Goal: Transaction & Acquisition: Purchase product/service

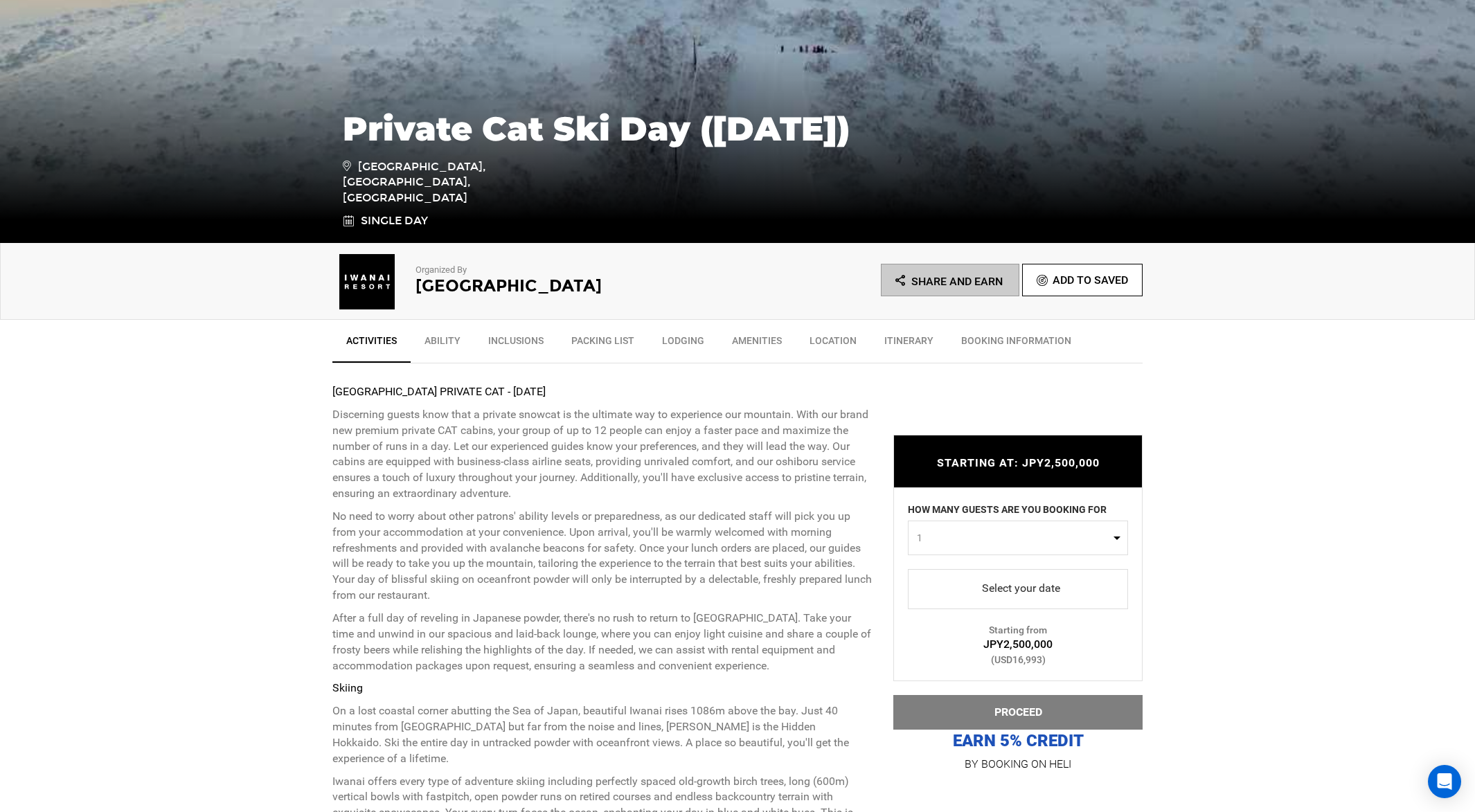
scroll to position [259, 0]
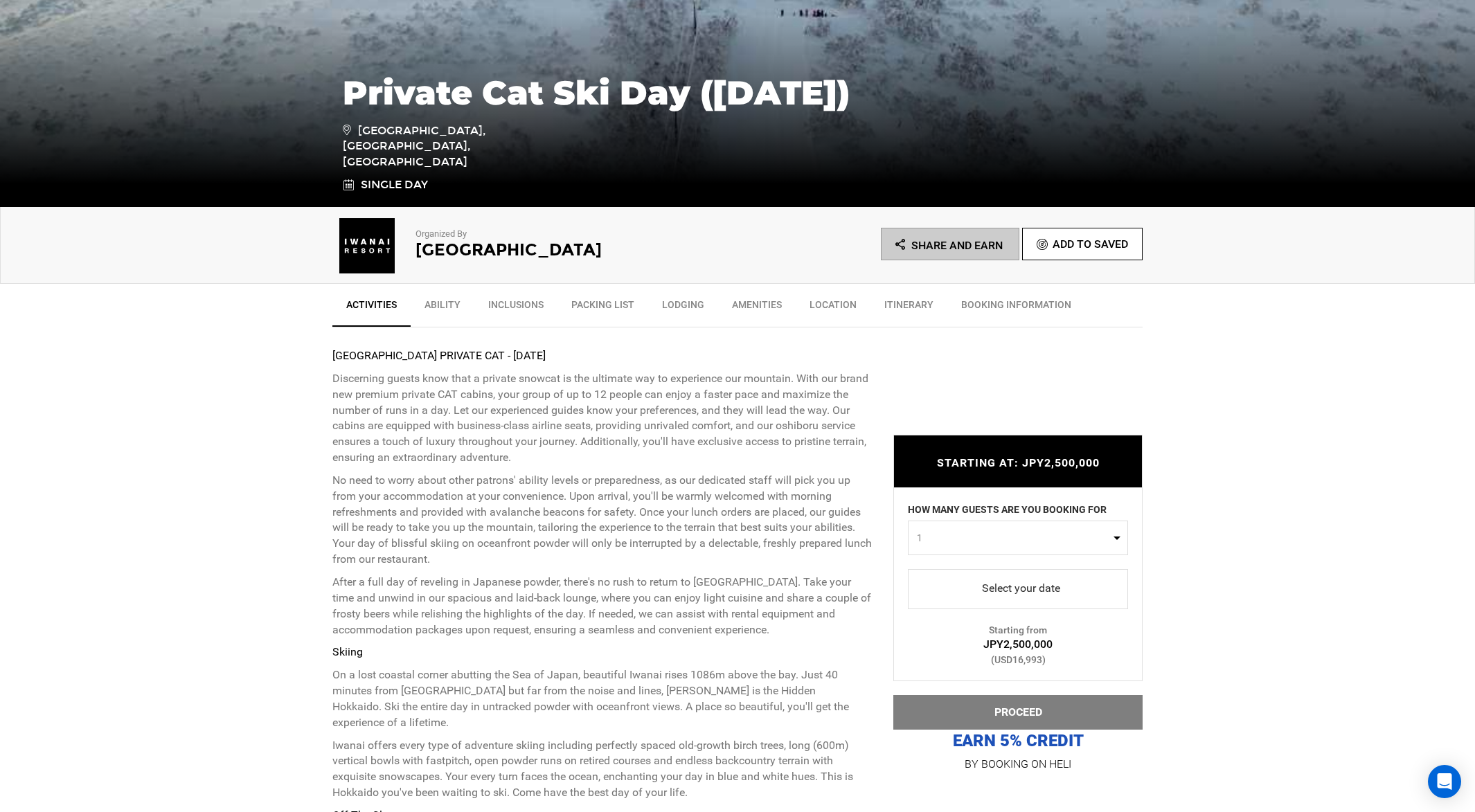
click at [1031, 538] on span "1" at bounding box center [1014, 537] width 193 height 14
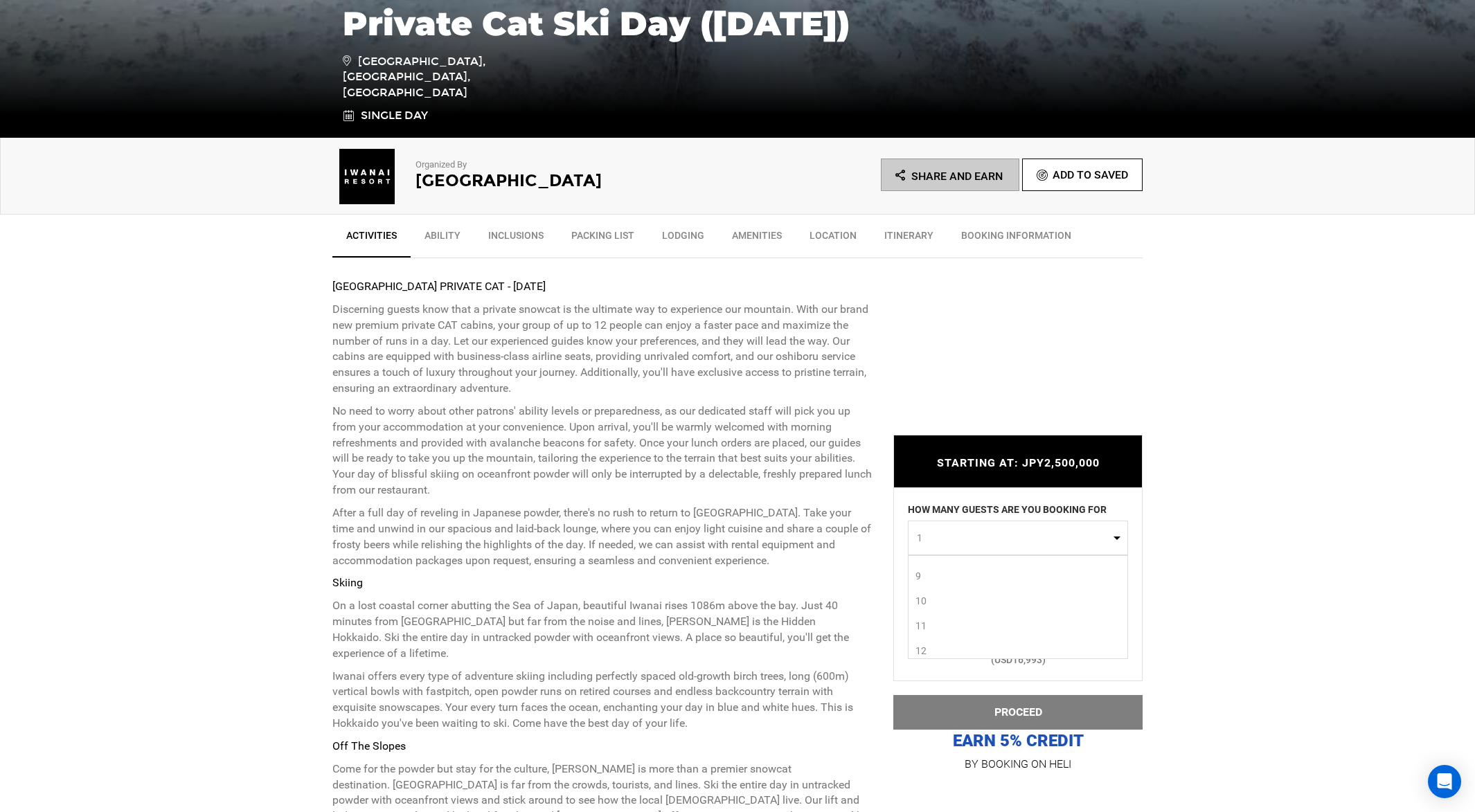
scroll to position [345, 0]
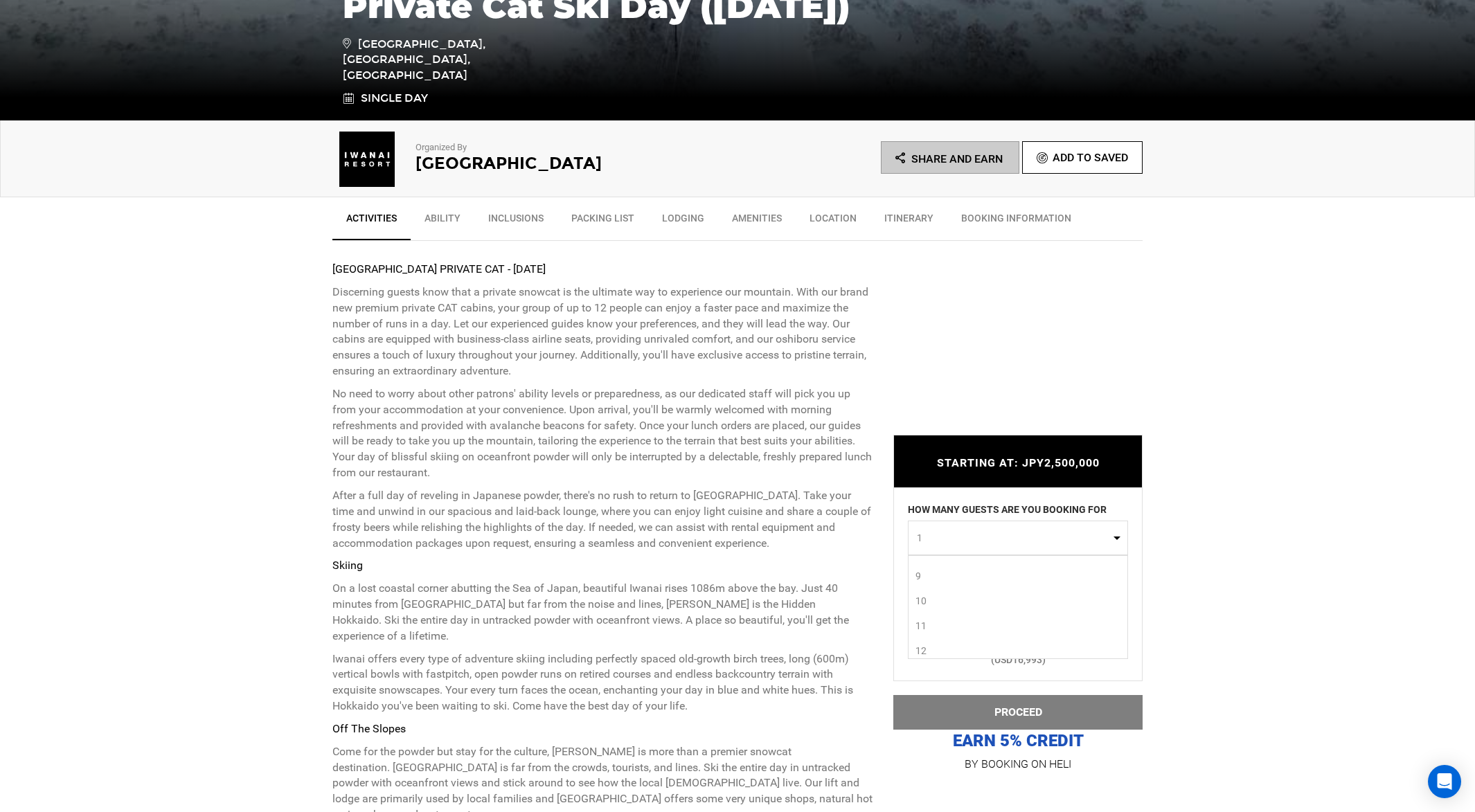
click at [941, 647] on link "12" at bounding box center [1017, 650] width 218 height 25
select select "12"
click at [1047, 597] on span "select" at bounding box center [1018, 589] width 198 height 22
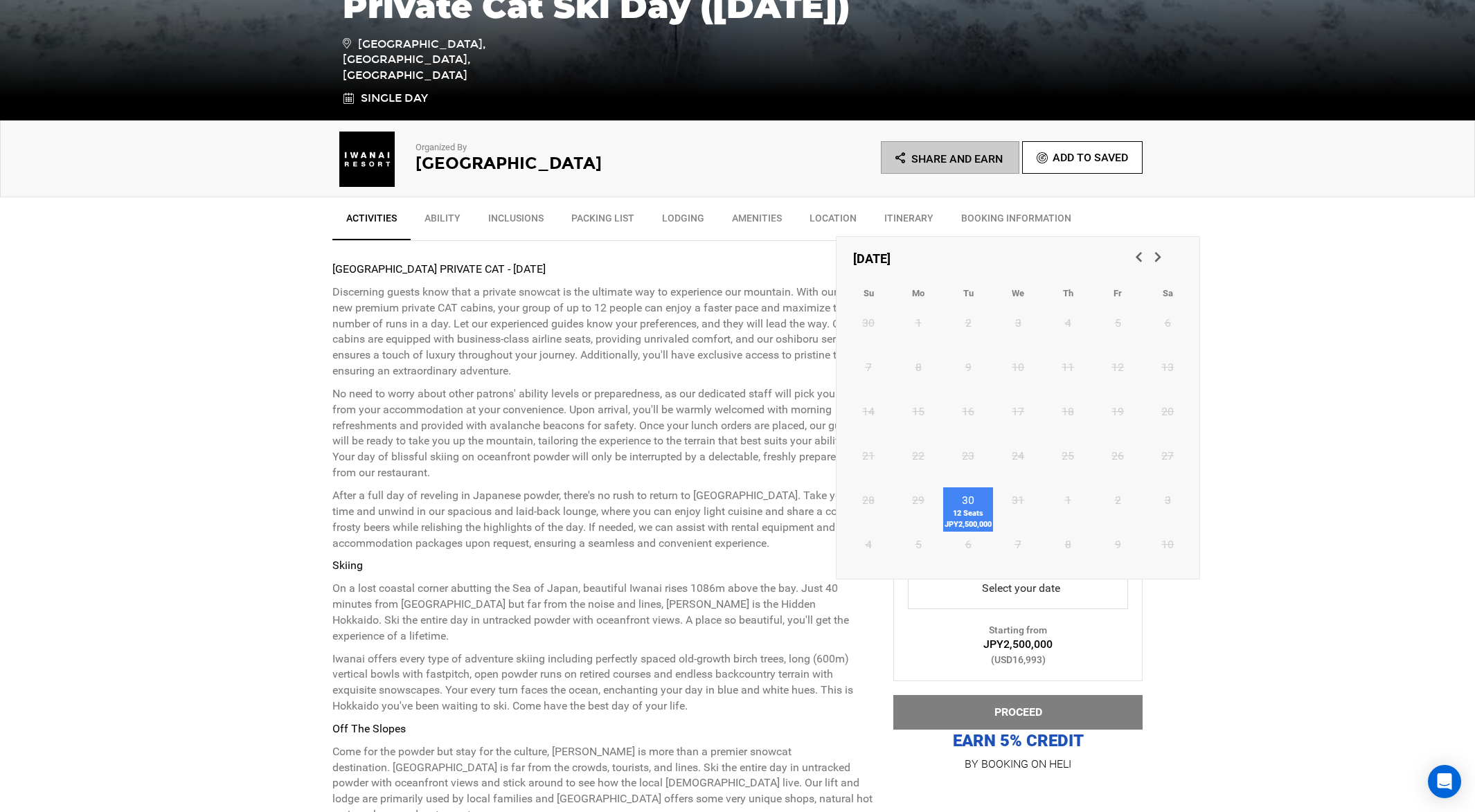
click at [975, 503] on link "30 12 Seats JPY2,500,000" at bounding box center [968, 509] width 50 height 44
type input "[DATE]"
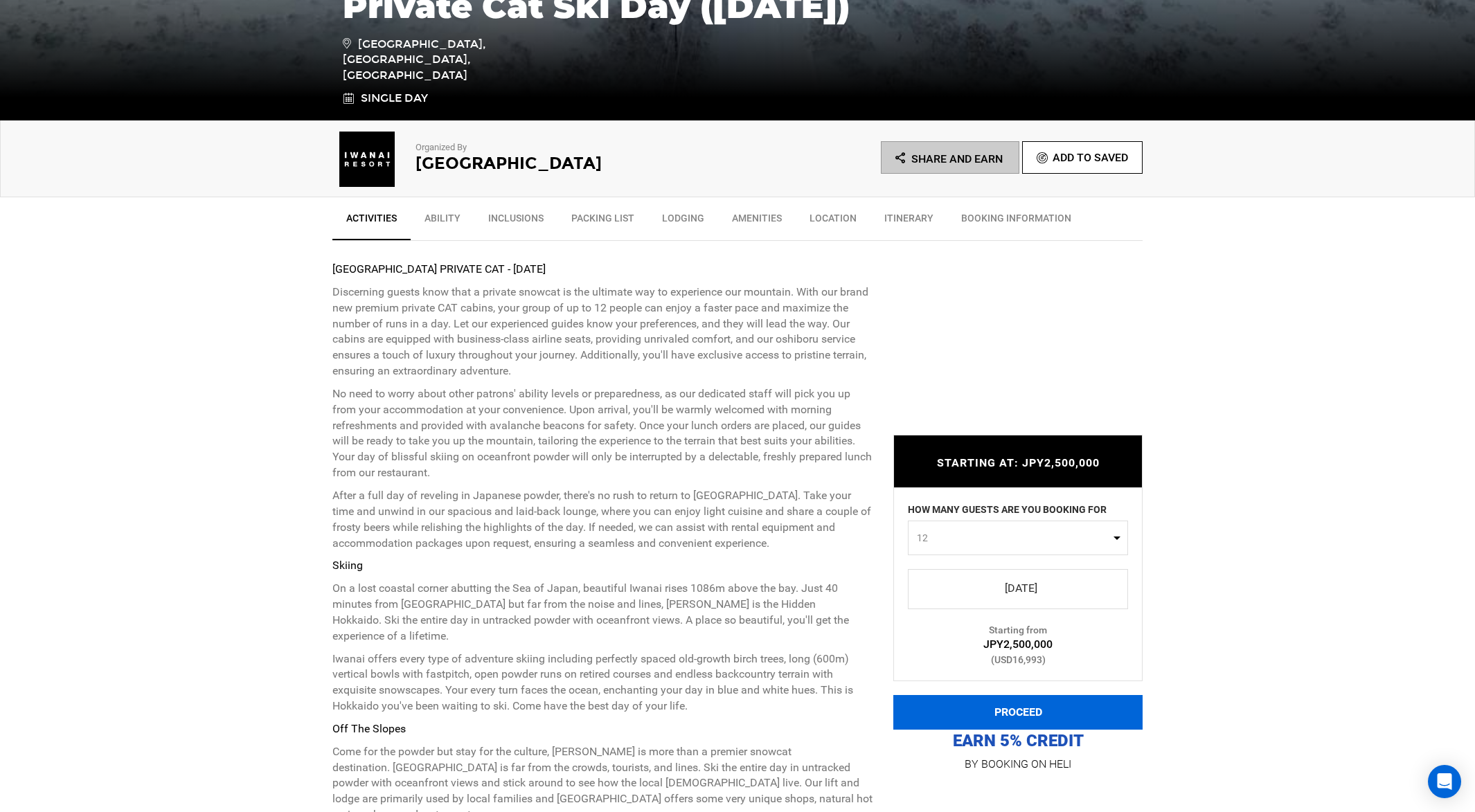
click at [1065, 711] on button "PROCEED" at bounding box center [1018, 712] width 250 height 34
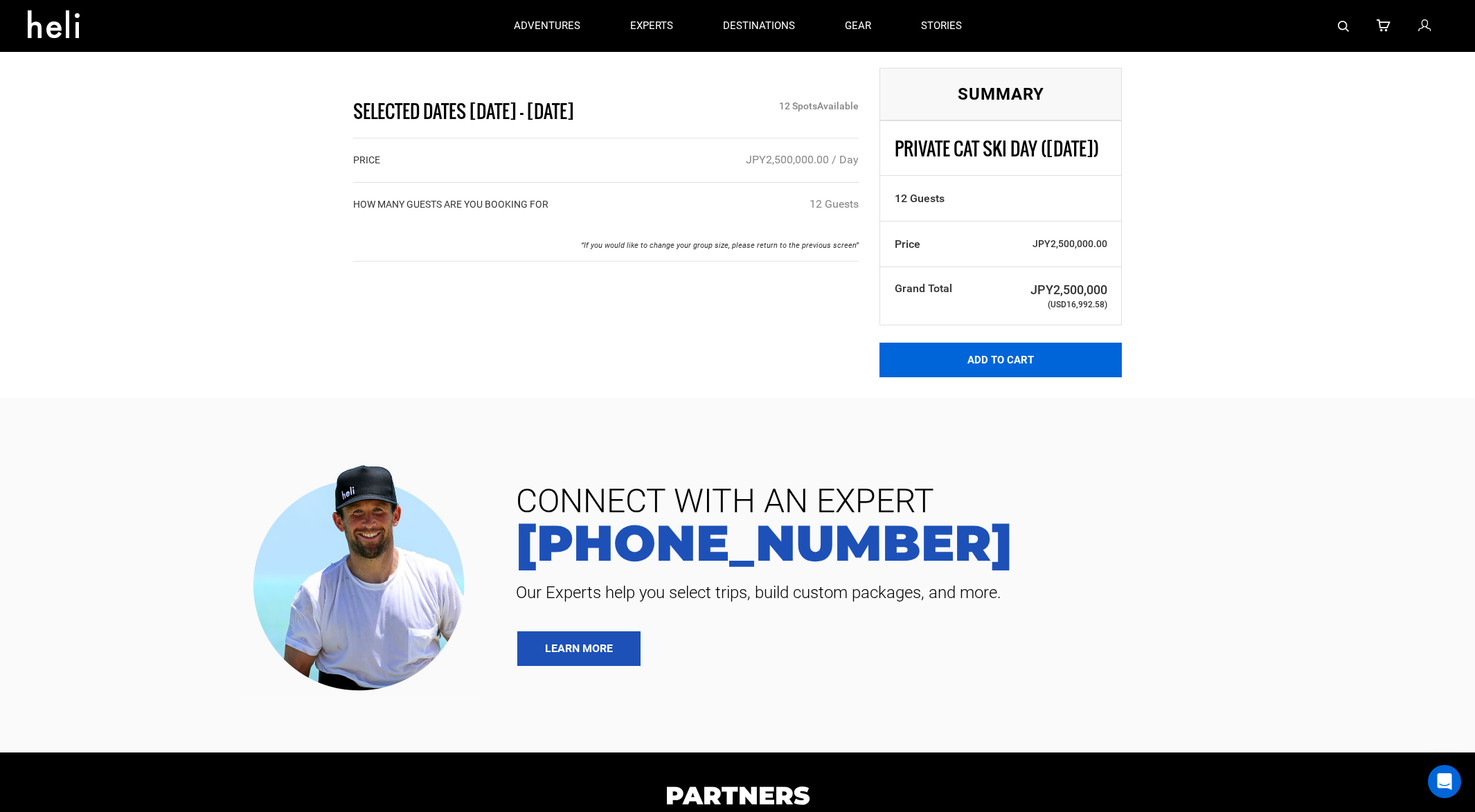
click at [1029, 377] on button "Add to Cart" at bounding box center [1001, 360] width 242 height 34
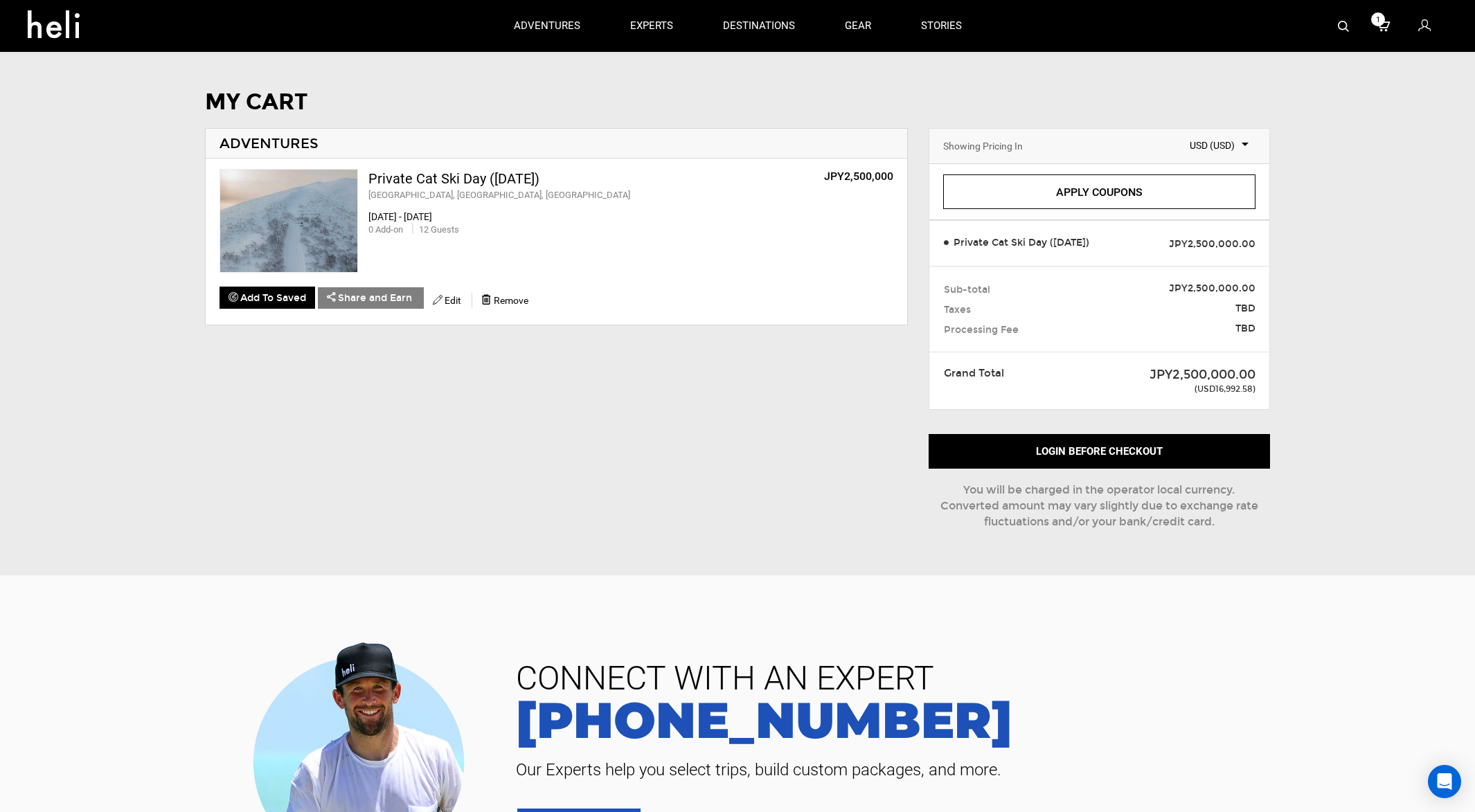
scroll to position [0, 1]
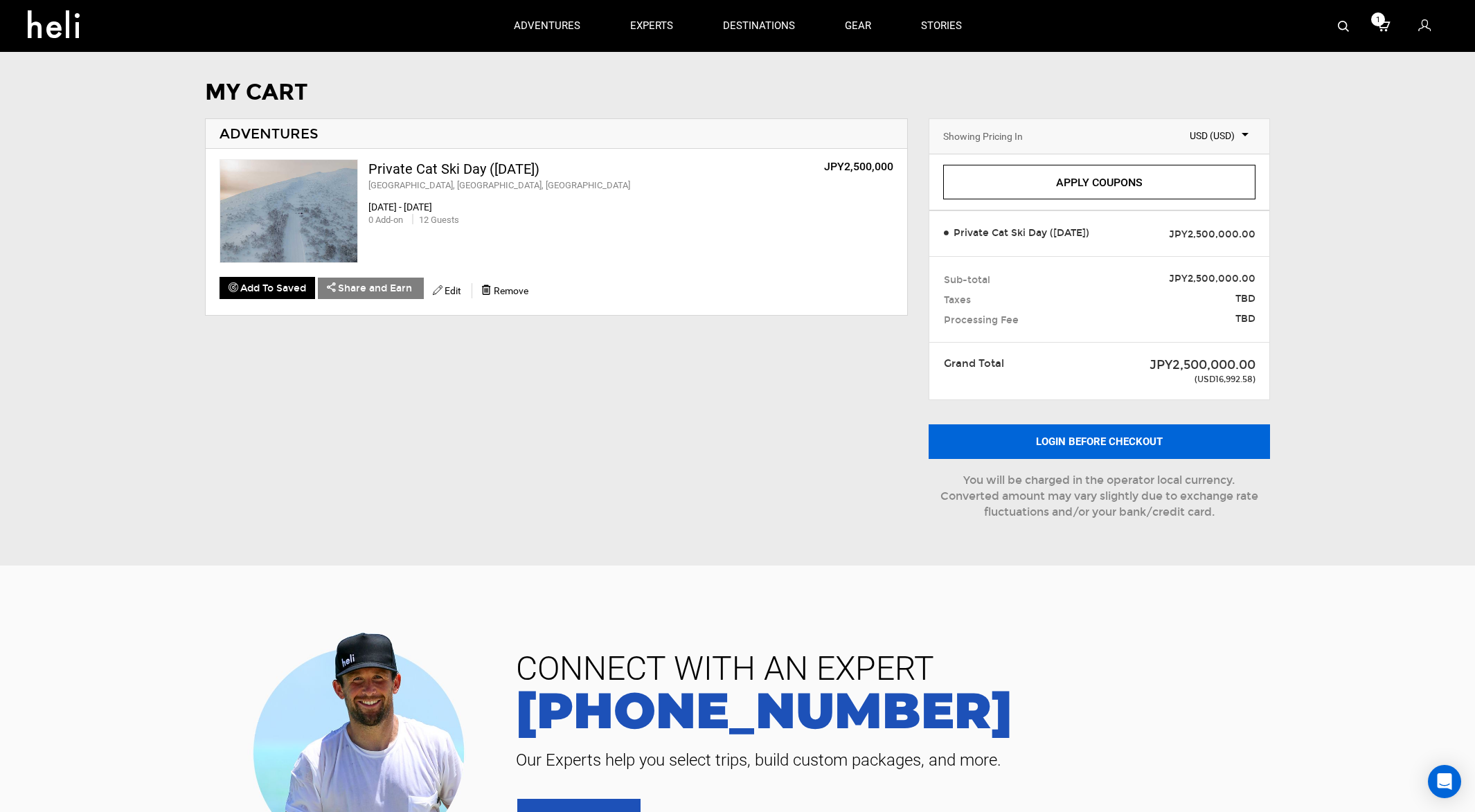
click at [1100, 456] on div "Login before checkout You will be charged in the operator local currency. Conve…" at bounding box center [1099, 476] width 340 height 103
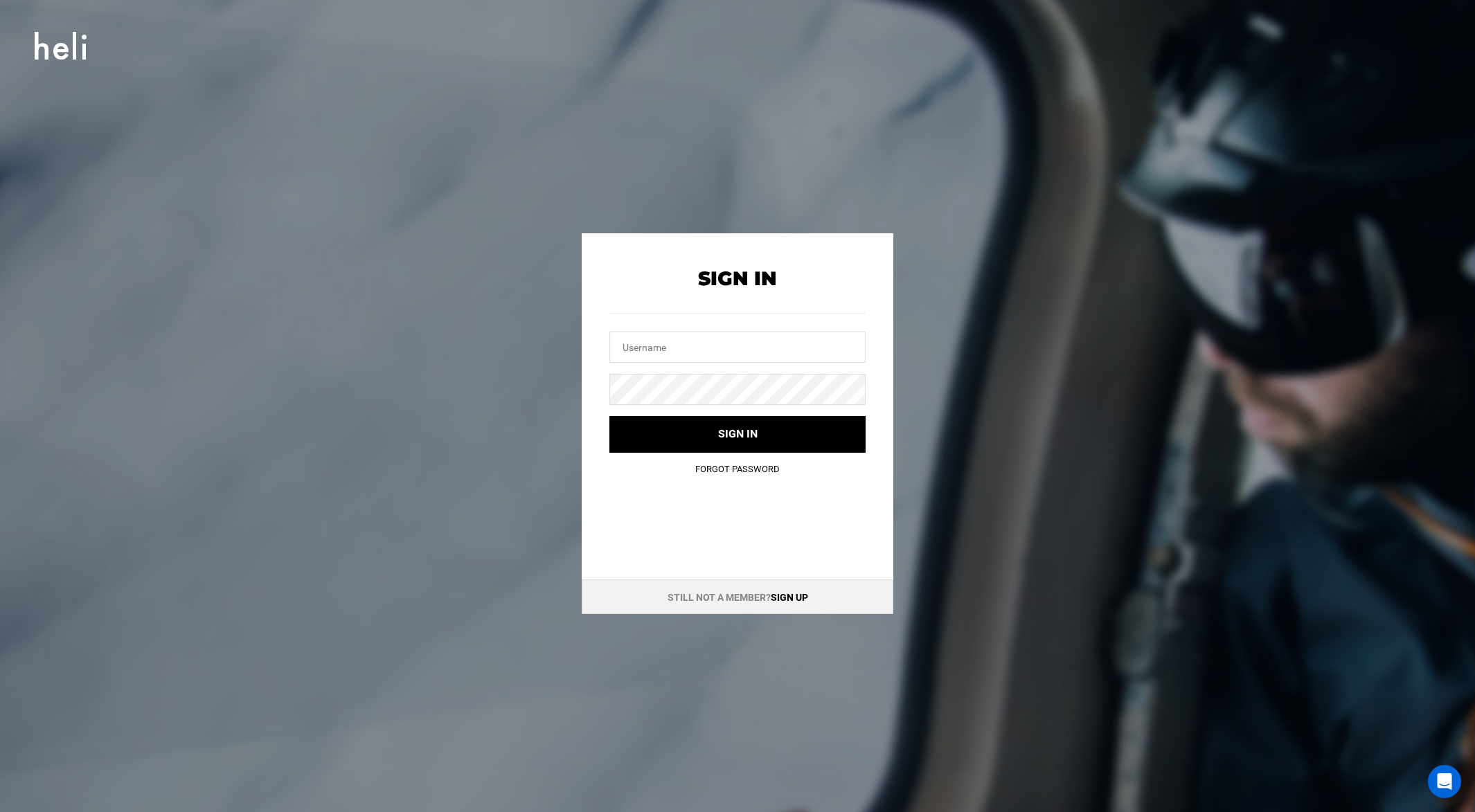
scroll to position [1, 0]
drag, startPoint x: 708, startPoint y: 290, endPoint x: 704, endPoint y: 307, distance: 17.5
click at [708, 290] on form "Sign In Sign in Forgot Password" at bounding box center [737, 361] width 256 height 186
click at [691, 347] on input "text" at bounding box center [737, 347] width 256 height 31
type input "[PERSON_NAME][EMAIL_ADDRESS][DOMAIN_NAME]"
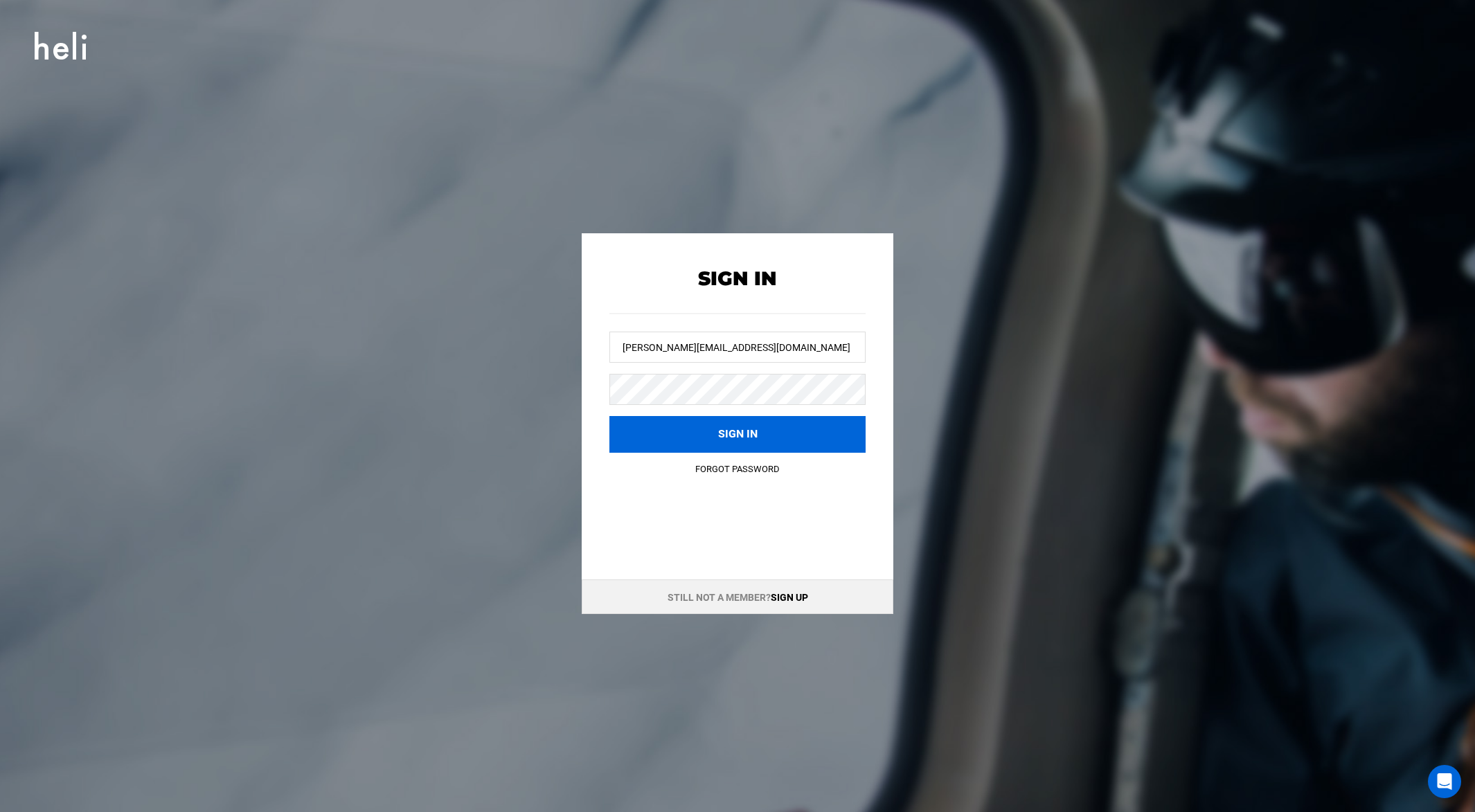
click at [720, 434] on button "Sign in" at bounding box center [737, 434] width 256 height 37
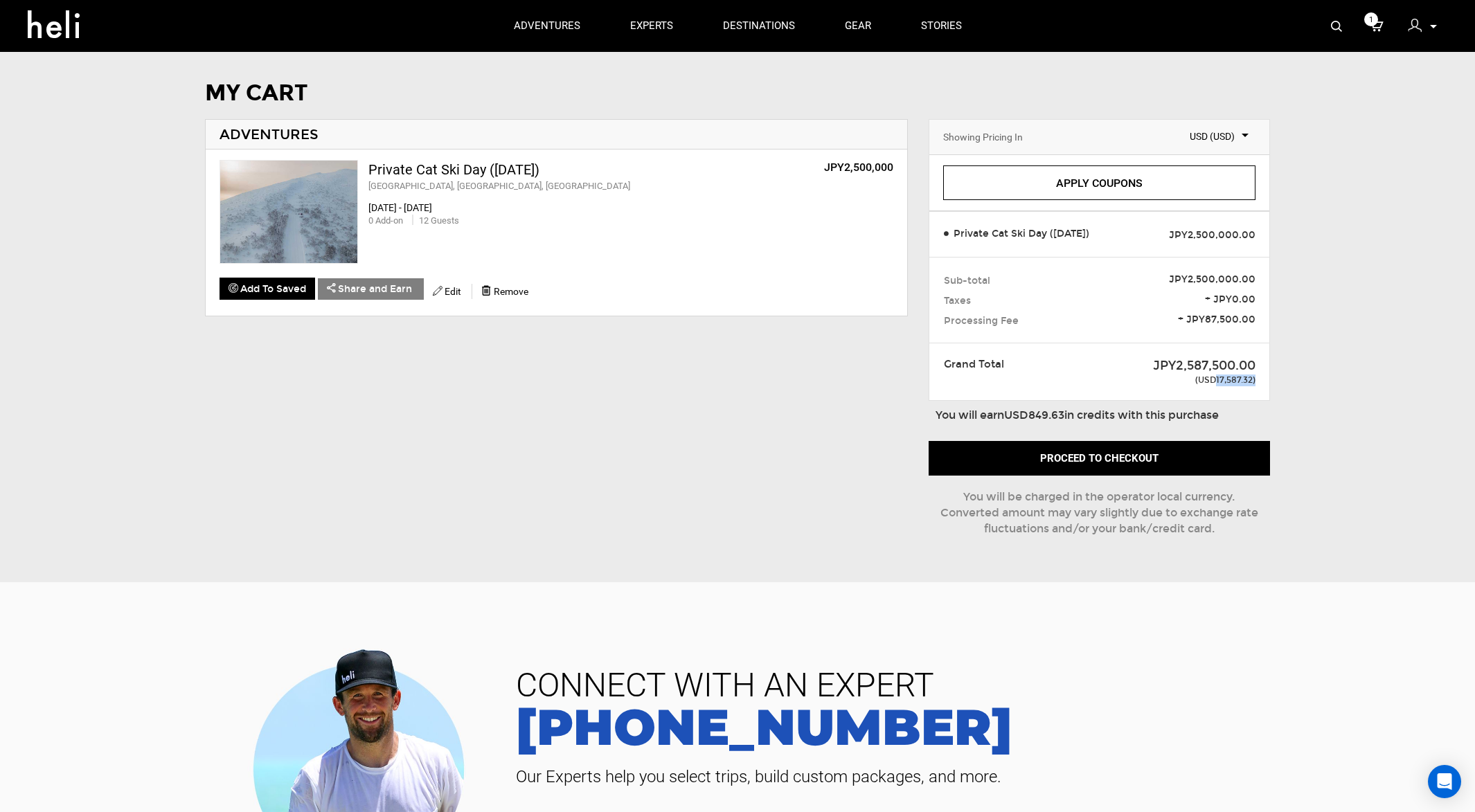
drag, startPoint x: 1216, startPoint y: 385, endPoint x: 1234, endPoint y: 382, distance: 18.2
click at [1234, 382] on span "(USD17,587.32)" at bounding box center [1169, 372] width 173 height 29
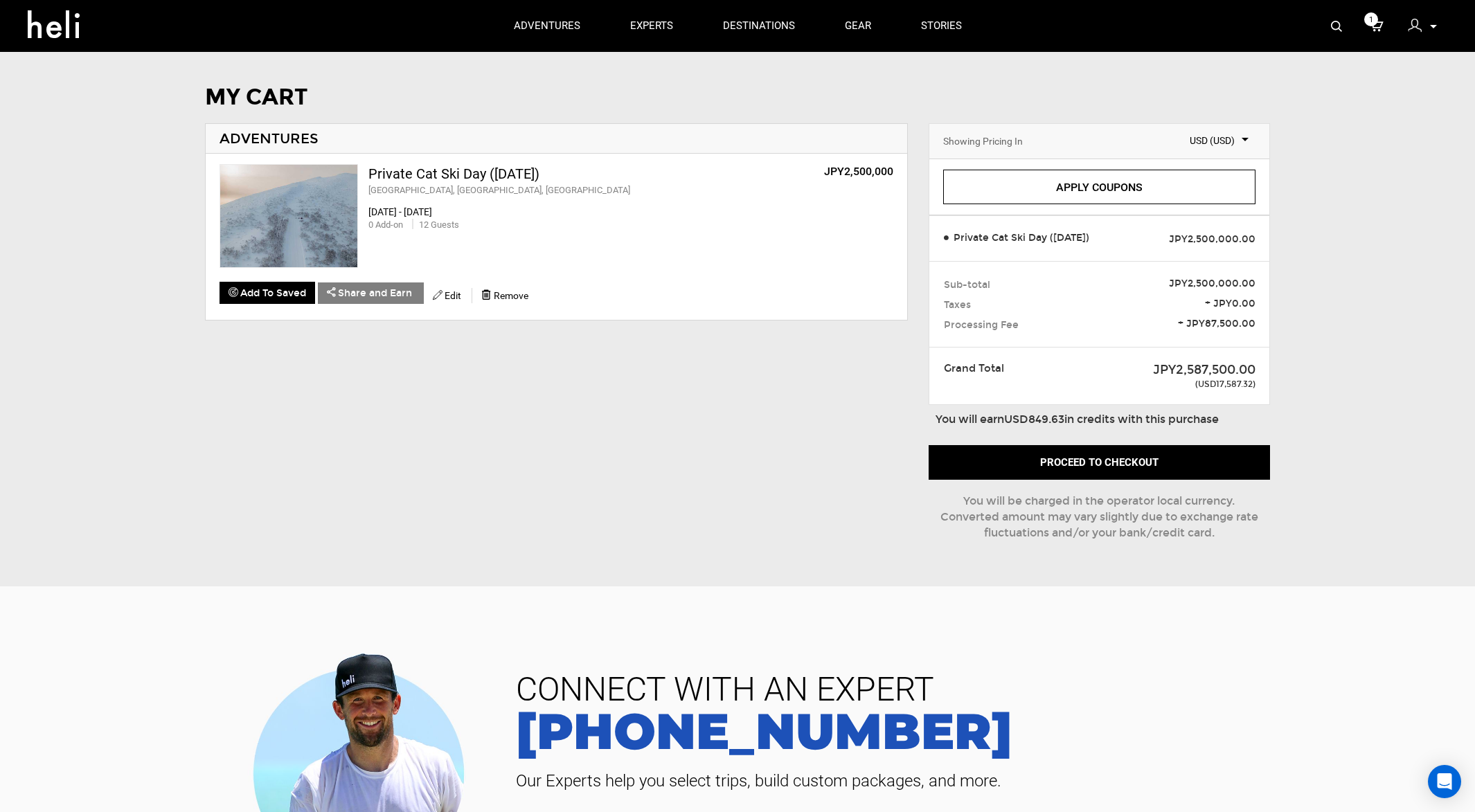
click at [1234, 382] on span "(USD17,587.32)" at bounding box center [1169, 376] width 173 height 29
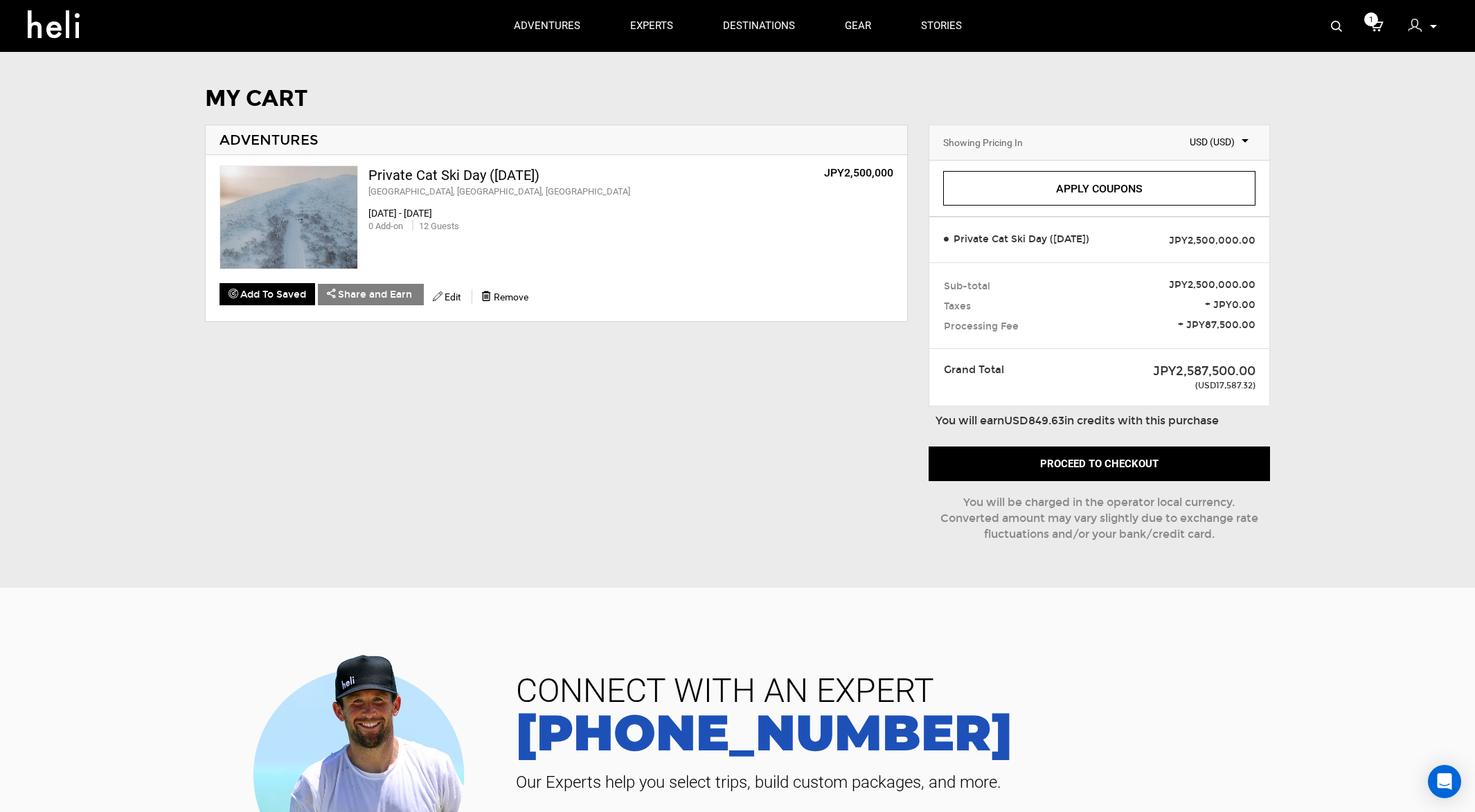
scroll to position [4, 0]
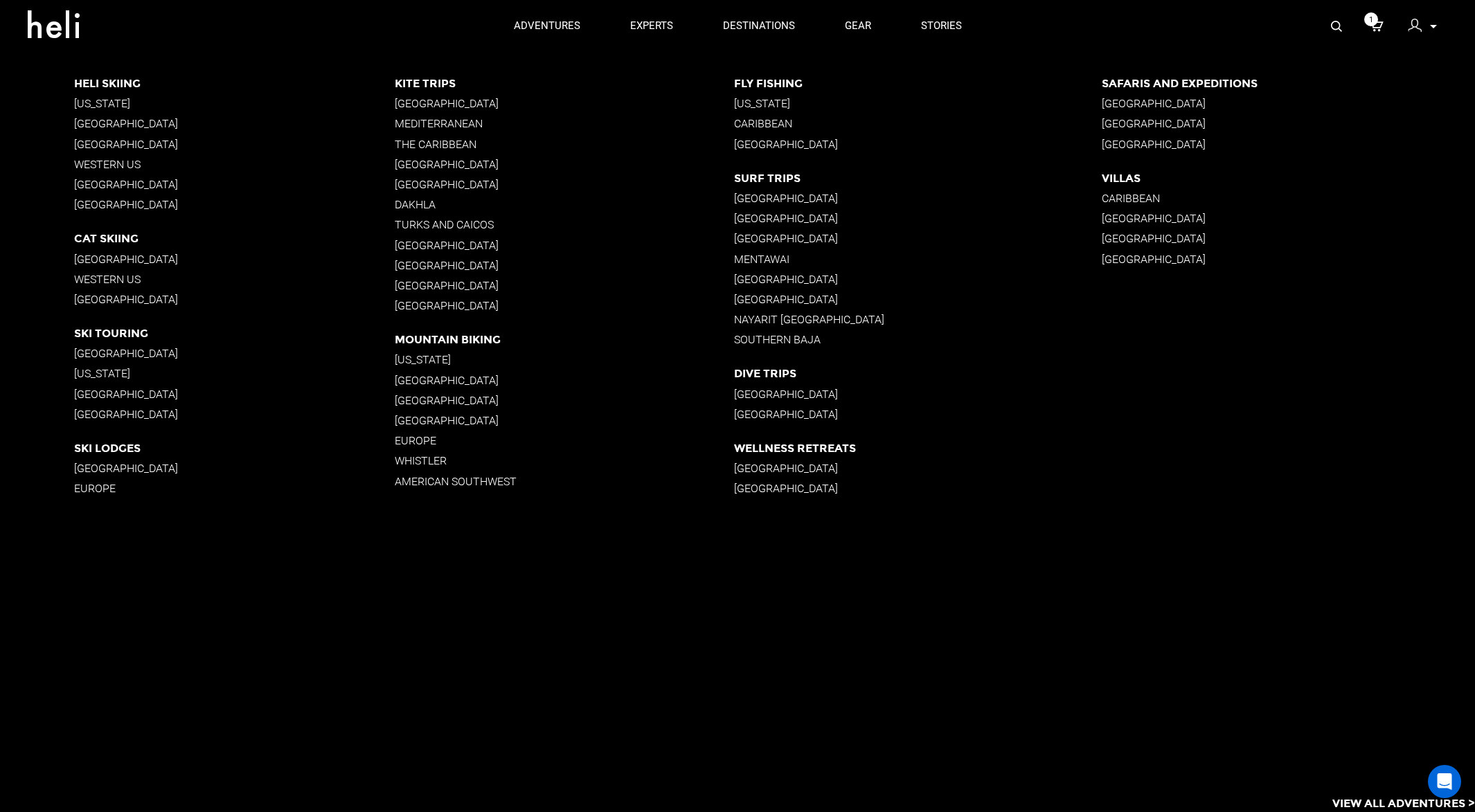
click at [1258, 253] on p "[GEOGRAPHIC_DATA]" at bounding box center [1288, 259] width 373 height 13
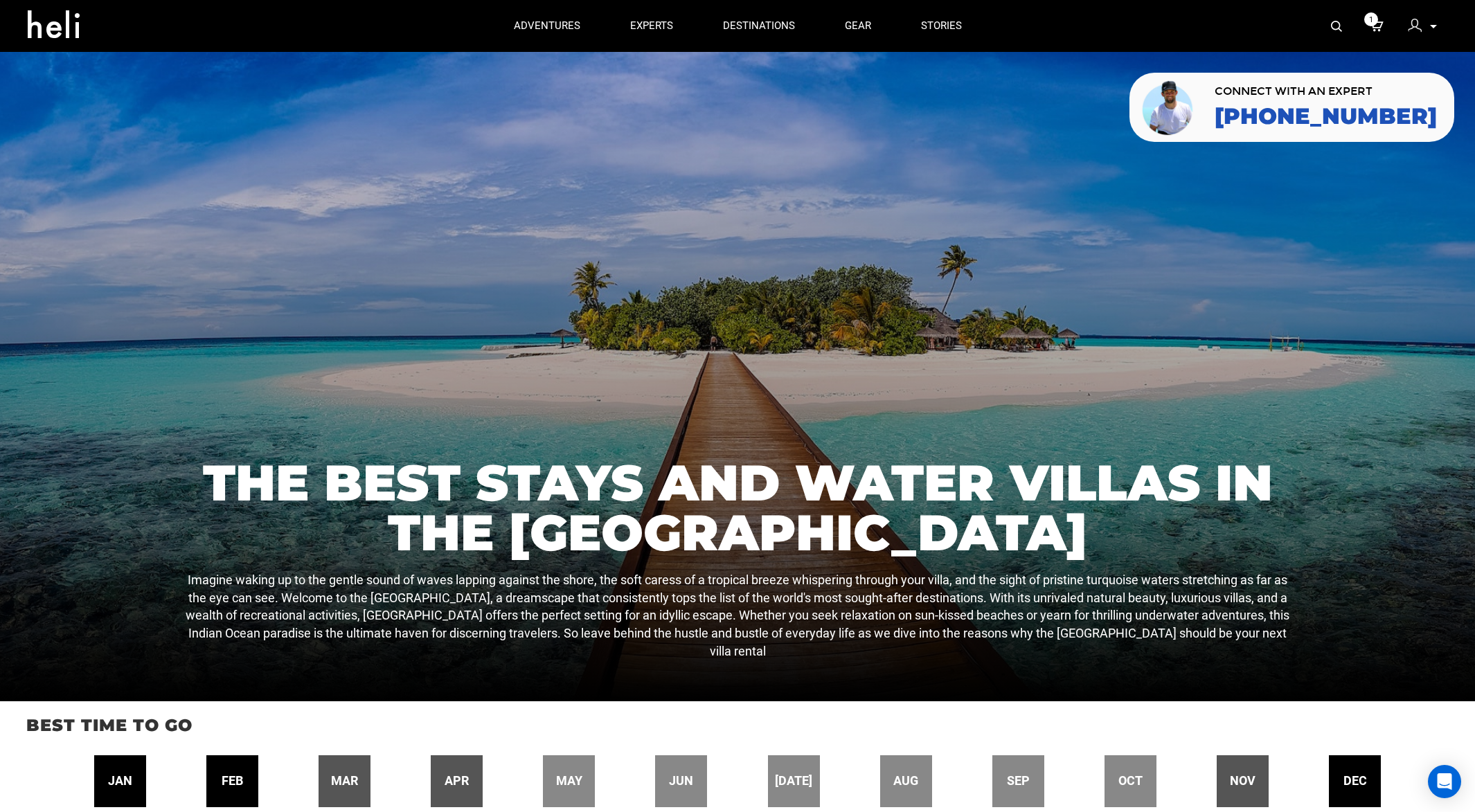
click at [1370, 20] on span "1" at bounding box center [1370, 19] width 14 height 14
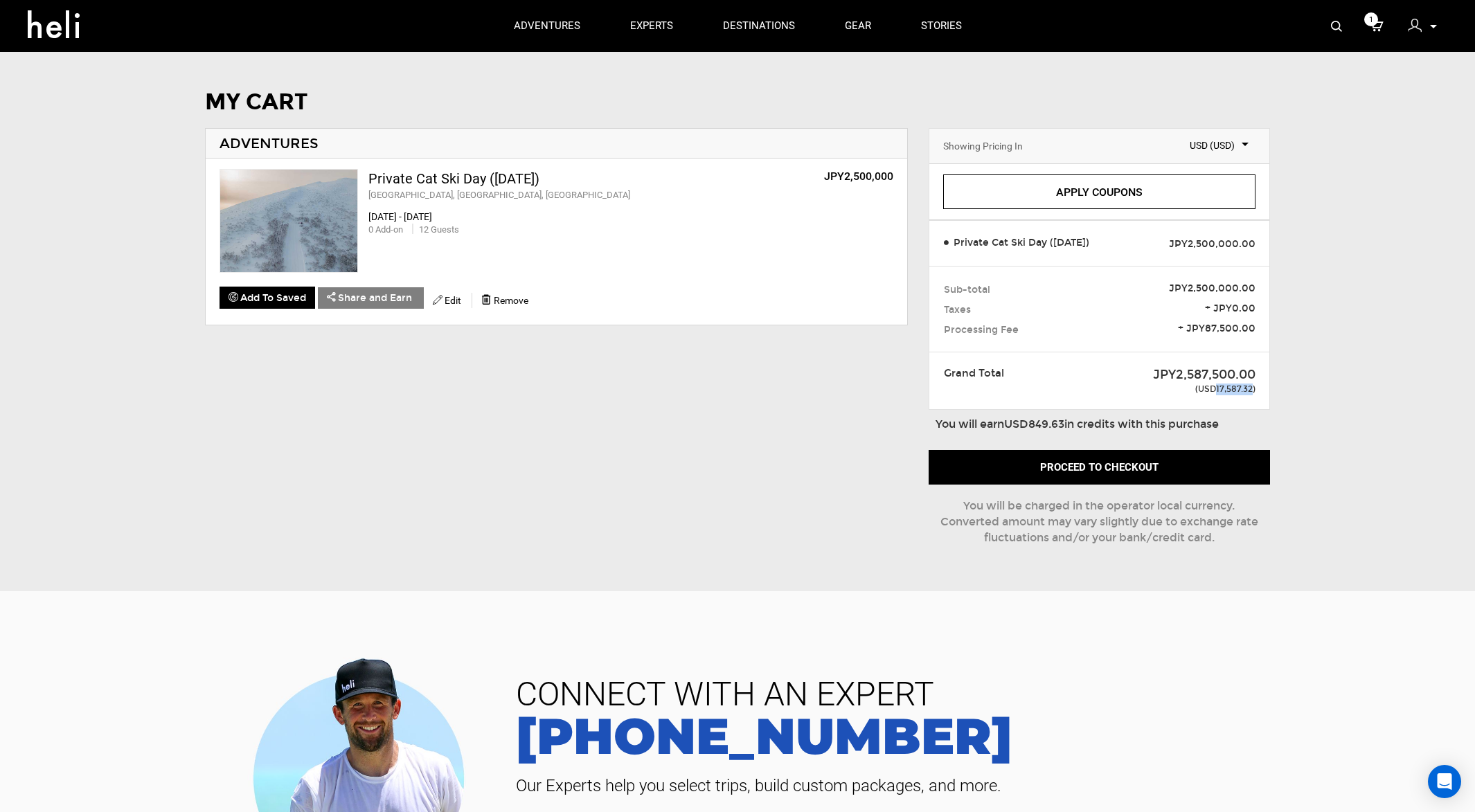
drag, startPoint x: 1216, startPoint y: 385, endPoint x: 1250, endPoint y: 384, distance: 34.0
click at [1250, 384] on span "(USD17,587.32)" at bounding box center [1169, 381] width 173 height 29
copy span "17,587.32"
drag, startPoint x: 1380, startPoint y: 23, endPoint x: 1372, endPoint y: 52, distance: 30.1
click at [1380, 23] on icon at bounding box center [1376, 26] width 14 height 18
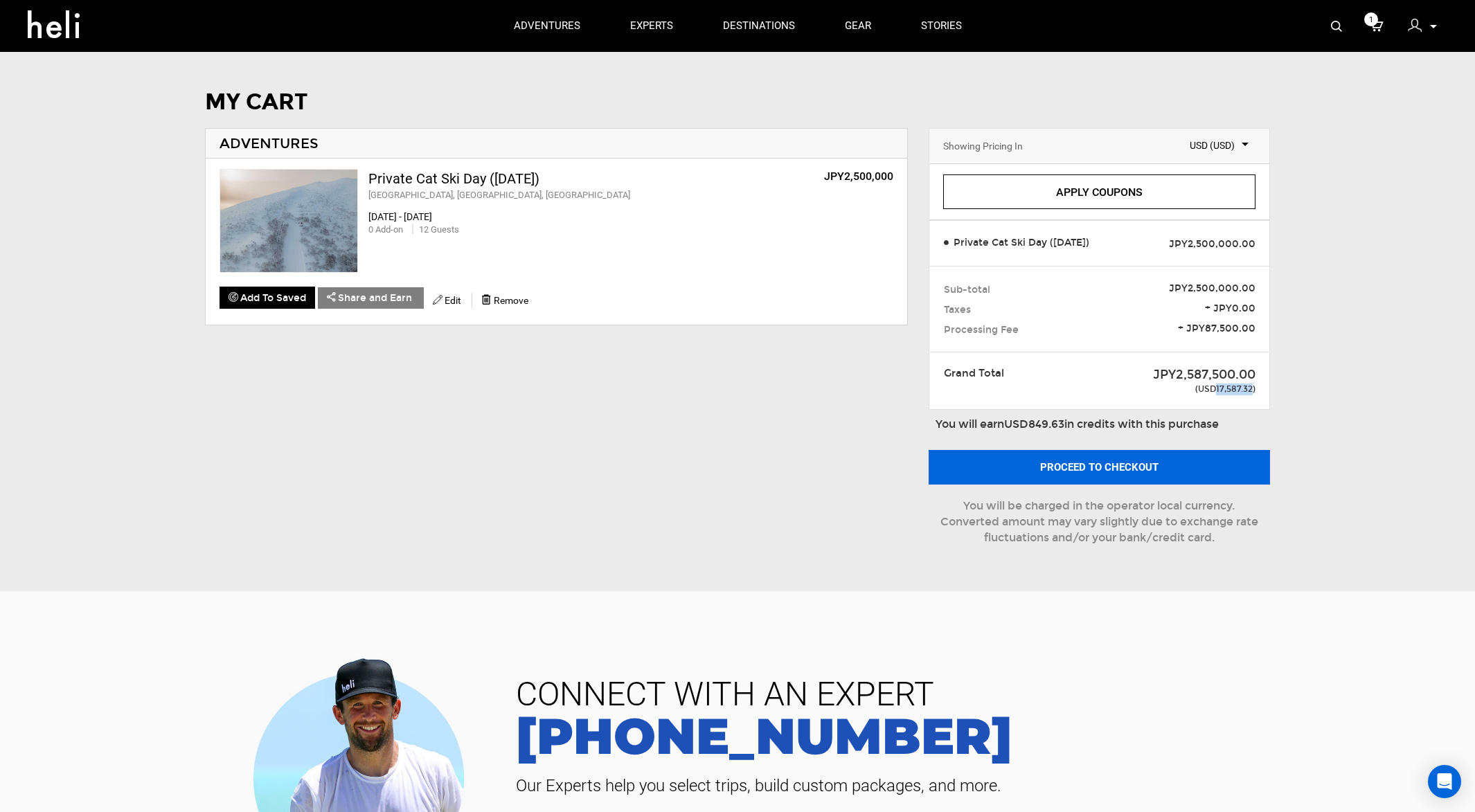
click at [1138, 470] on button "Proceed to checkout" at bounding box center [1099, 467] width 340 height 34
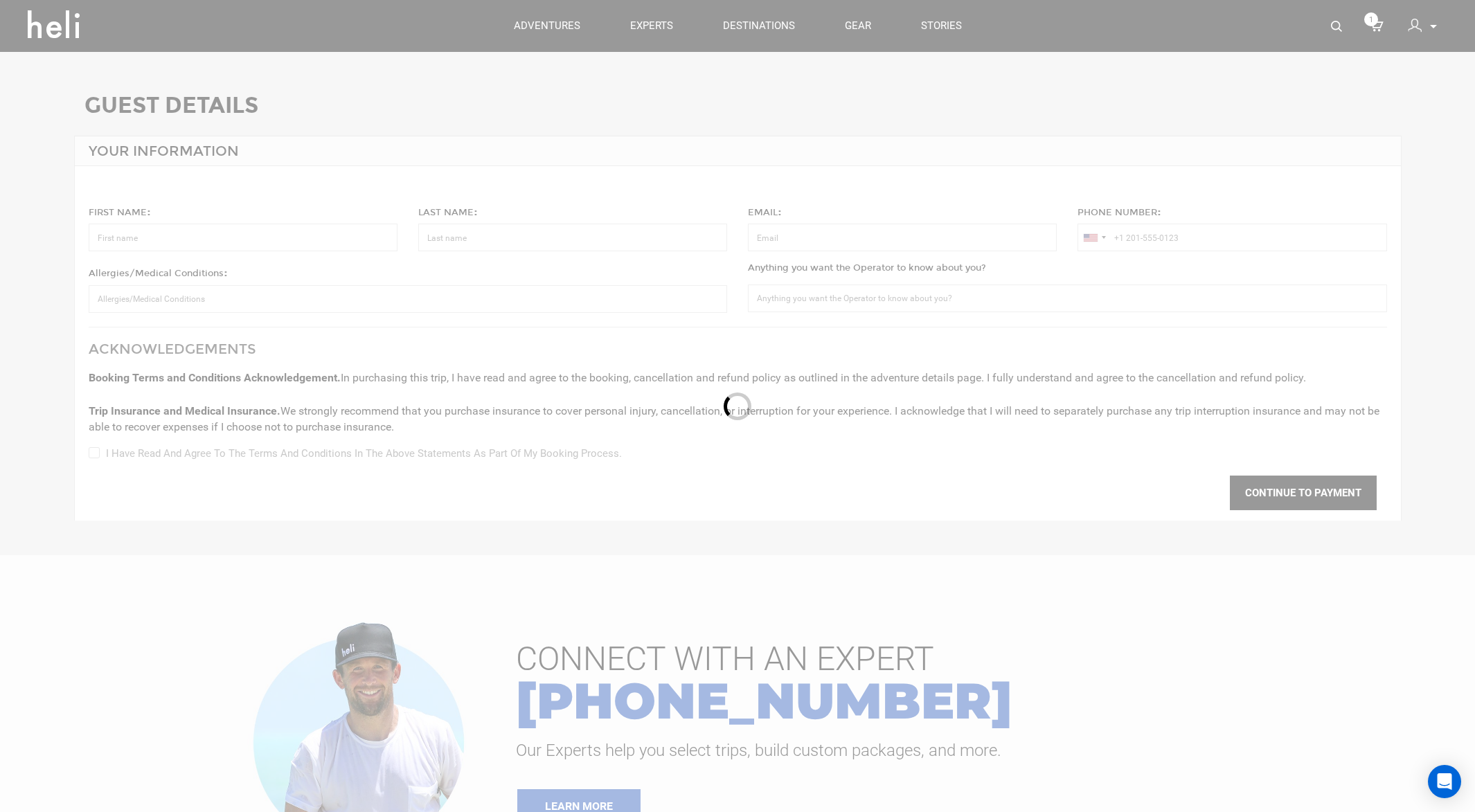
type input "[PERSON_NAME]"
type input "[PERSON_NAME][EMAIL_ADDRESS][DOMAIN_NAME]"
type input "[PHONE_NUMBER]"
